Goal: Find specific page/section: Find specific page/section

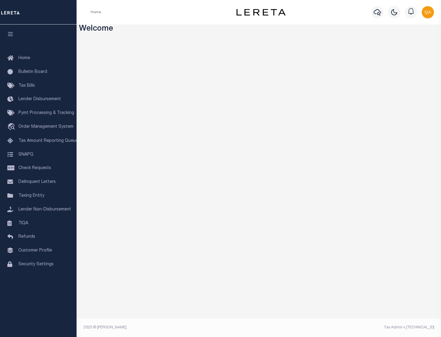
click at [38, 168] on span "Check Requests" at bounding box center [34, 168] width 33 height 4
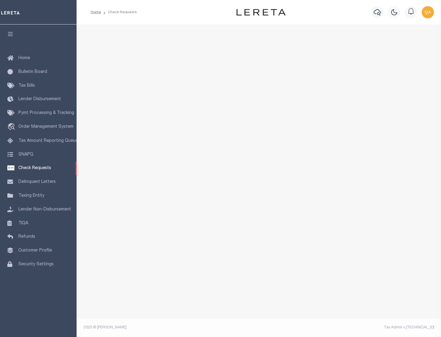
select select "50"
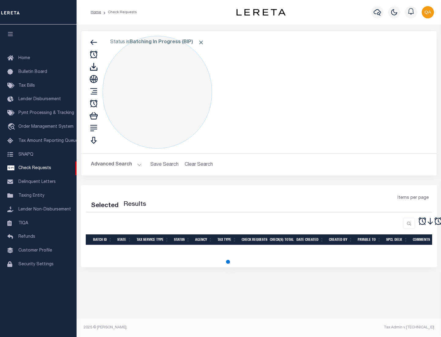
select select "50"
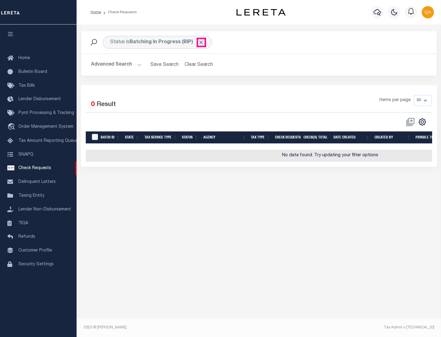
click at [201, 42] on span "Click to Remove" at bounding box center [201, 42] width 6 height 6
